Goal: Task Accomplishment & Management: Complete application form

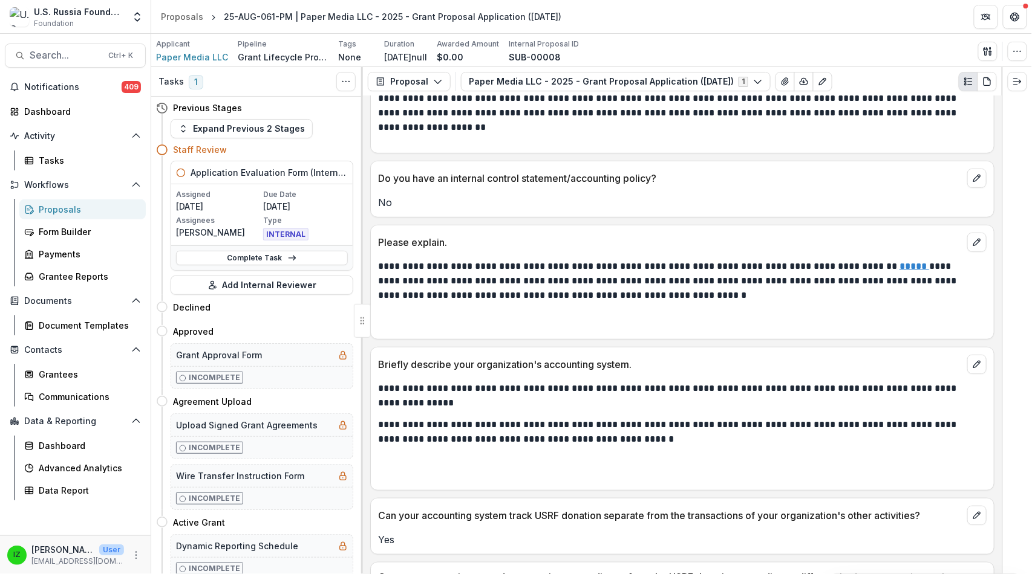
scroll to position [9607, 0]
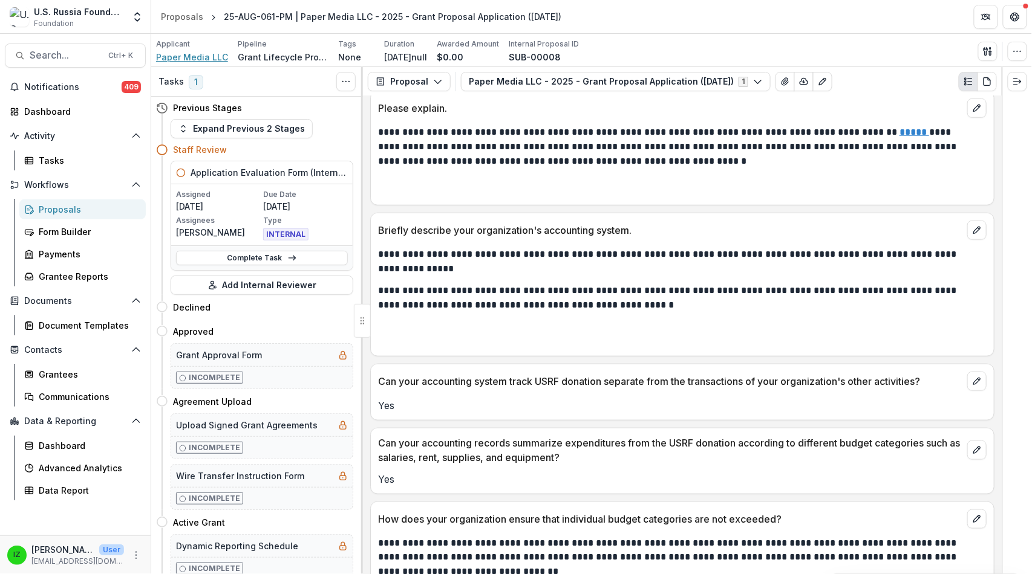
click at [186, 63] on span "Paper Media LLC" at bounding box center [192, 57] width 72 height 13
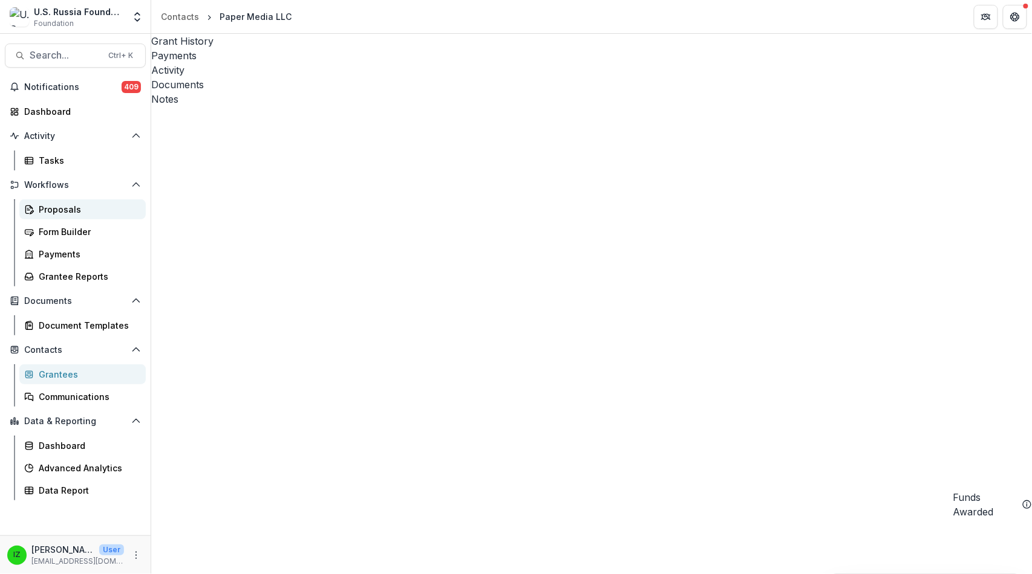
click at [59, 216] on div "Proposals" at bounding box center [87, 209] width 97 height 13
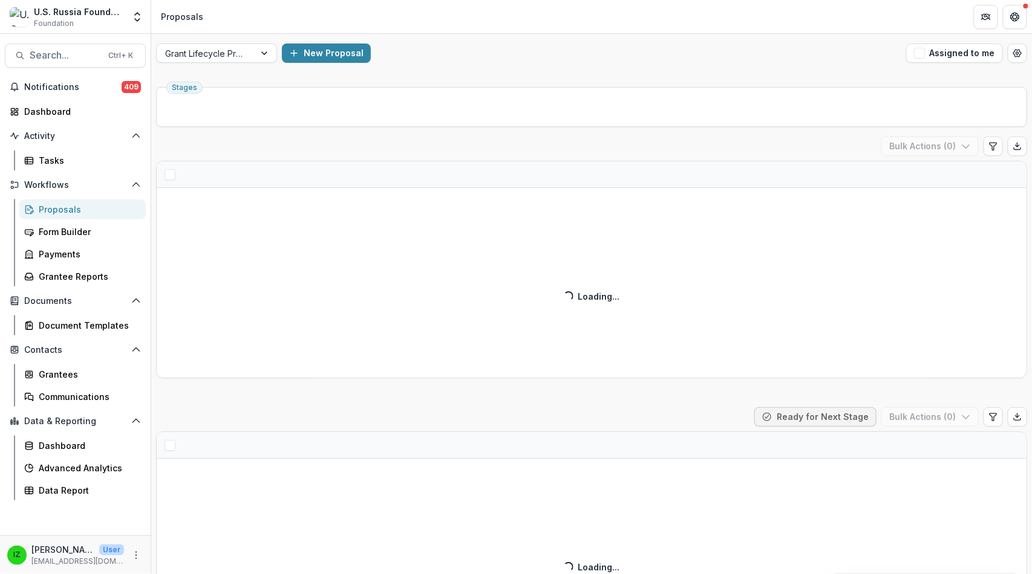
click at [914, 59] on span "button" at bounding box center [919, 53] width 11 height 11
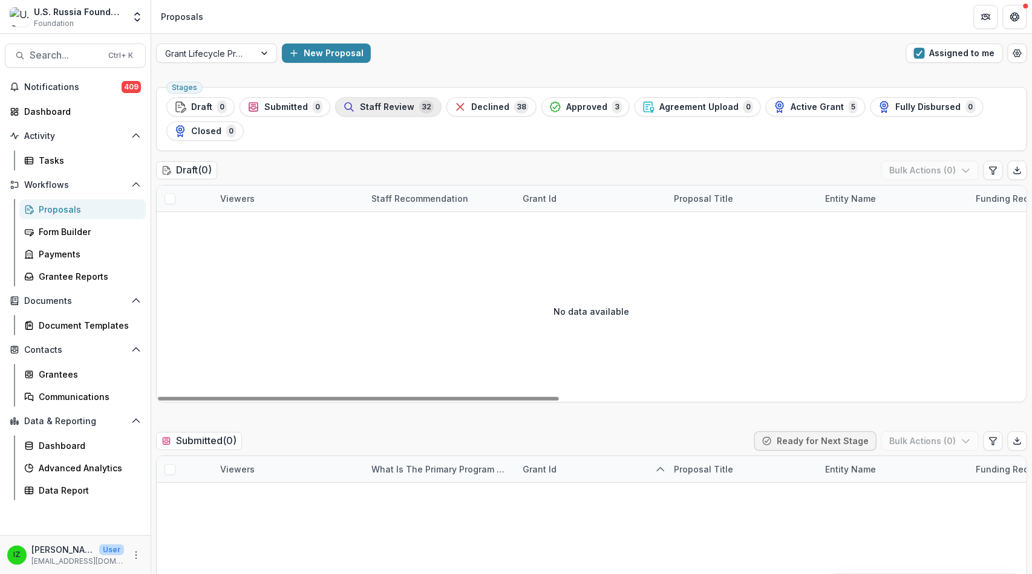
click at [414, 112] on span "Staff Review" at bounding box center [387, 107] width 54 height 10
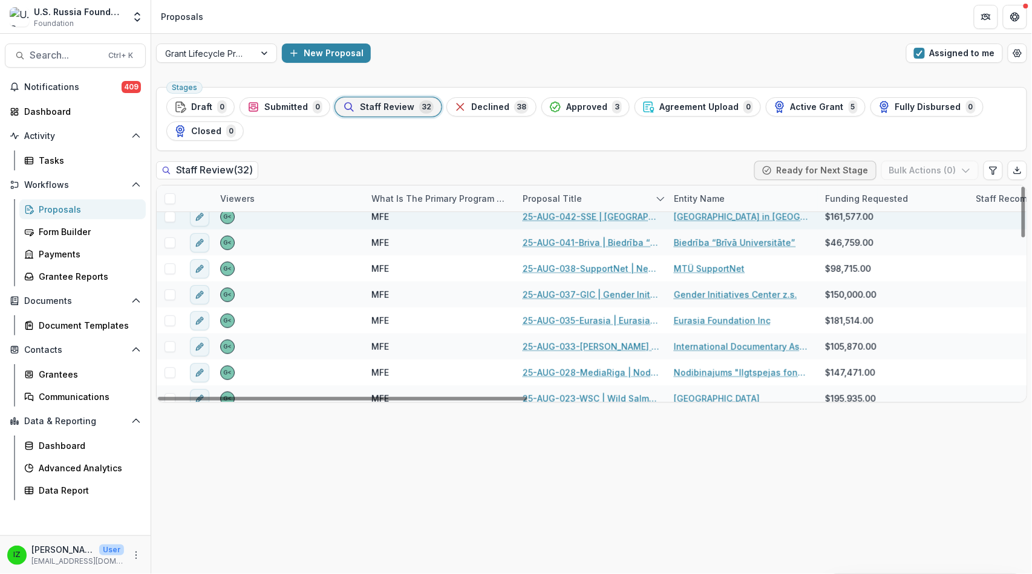
scroll to position [403, 0]
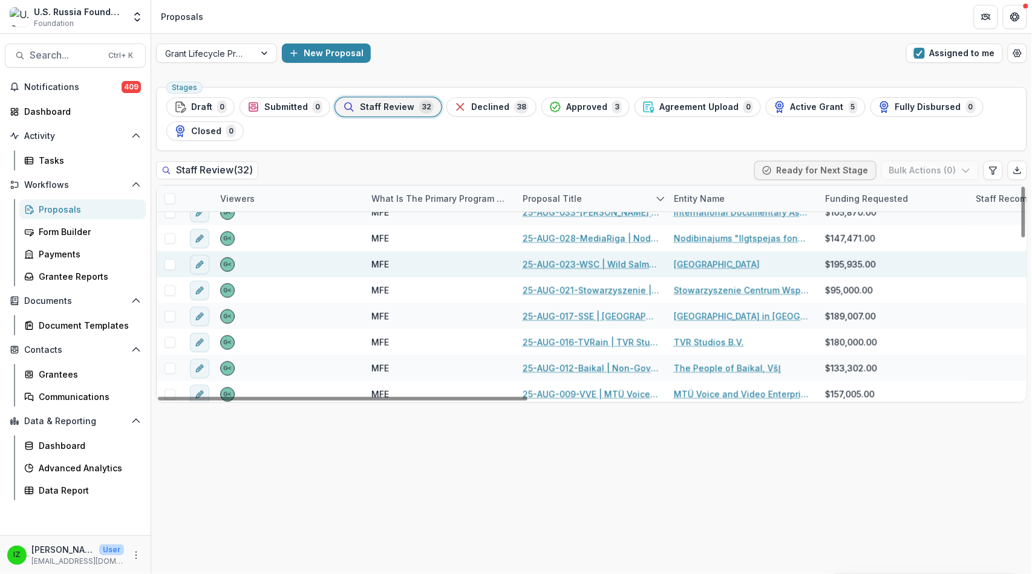
click at [590, 271] on link "25-AUG-023-WSC | Wild Salmon Center - 2025 - Grant Proposal Application ([DATE])" at bounding box center [590, 264] width 137 height 13
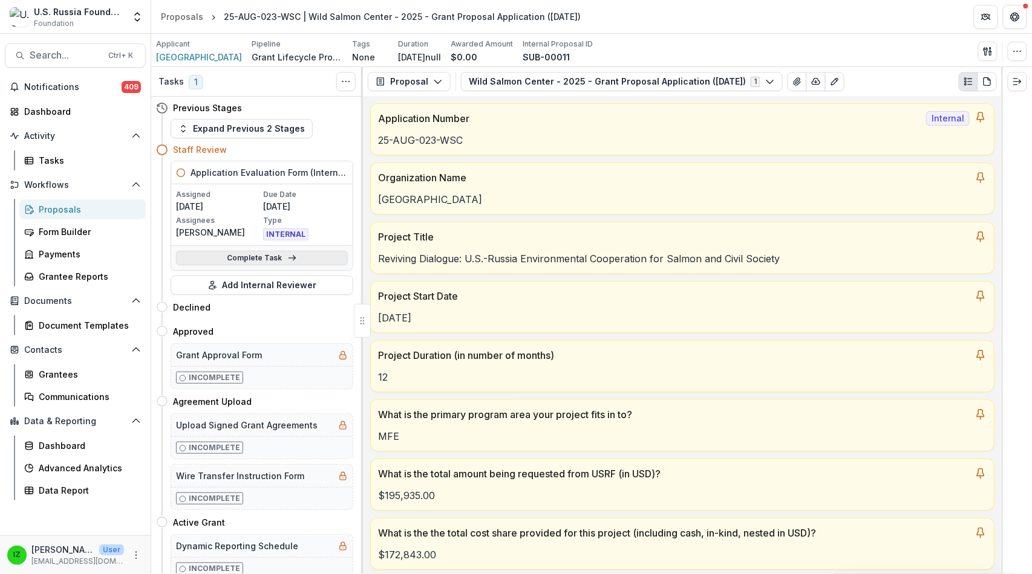
click at [244, 265] on link "Complete Task" at bounding box center [262, 258] width 172 height 15
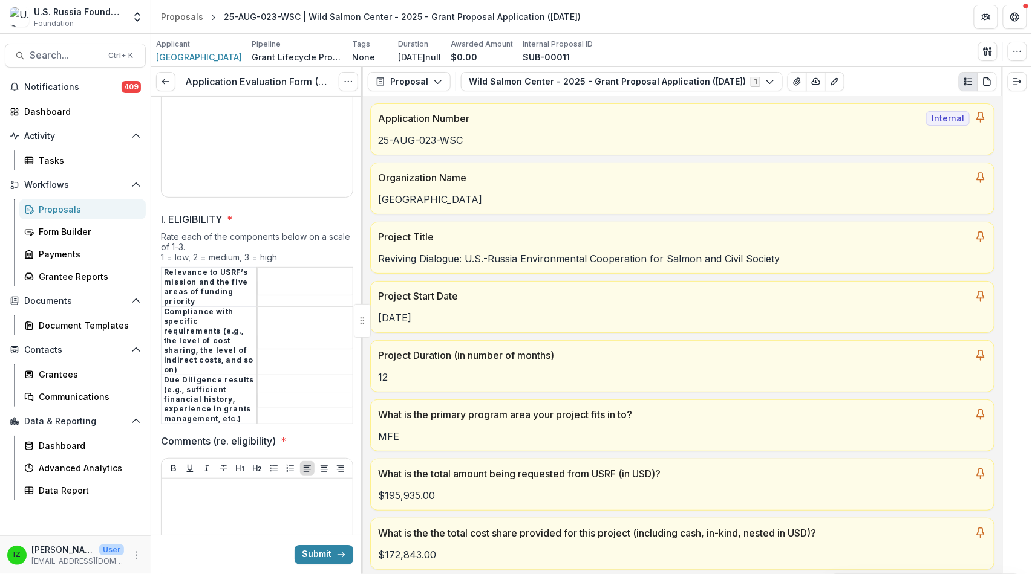
scroll to position [2754, 0]
